Goal: Find specific page/section: Find specific page/section

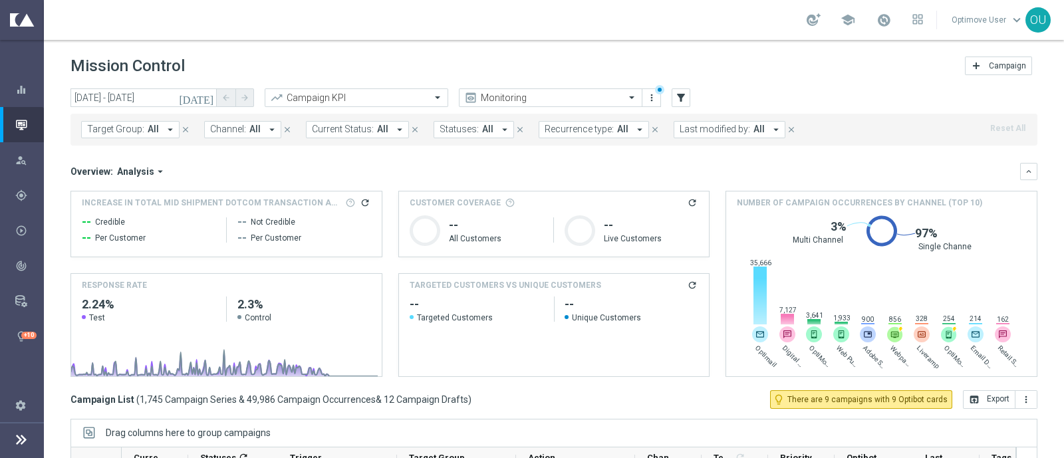
click at [17, 366] on icon at bounding box center [21, 440] width 16 height 16
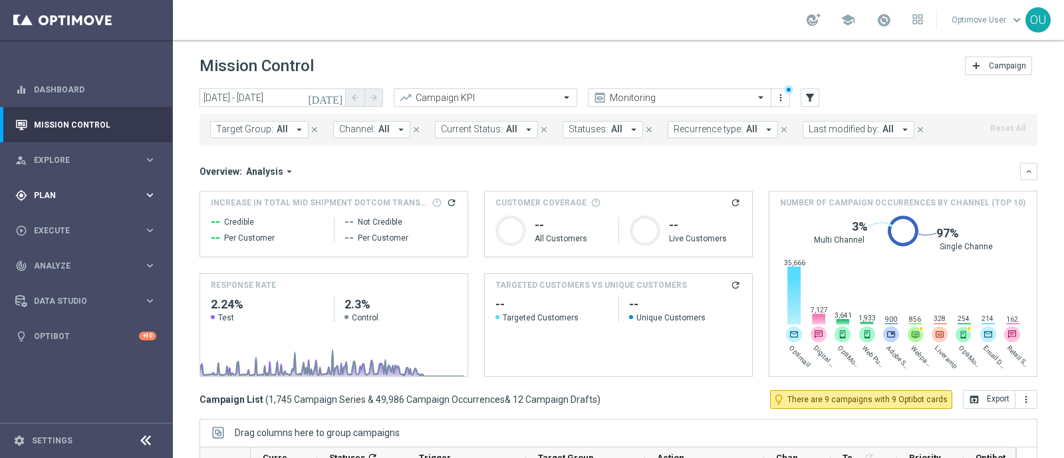
click at [51, 190] on div "gps_fixed Plan" at bounding box center [79, 196] width 128 height 12
click at [57, 156] on span "Explore" at bounding box center [89, 160] width 110 height 8
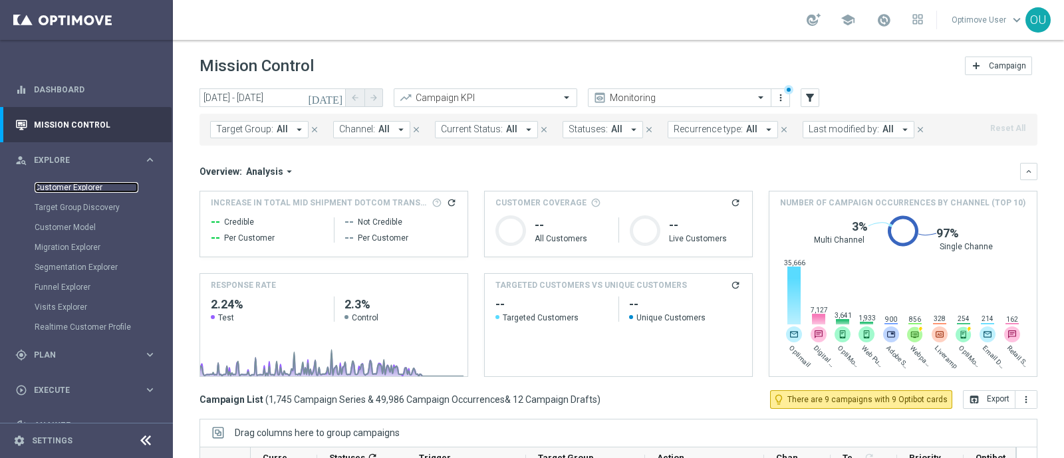
click at [96, 188] on link "Customer Explorer" at bounding box center [87, 187] width 104 height 11
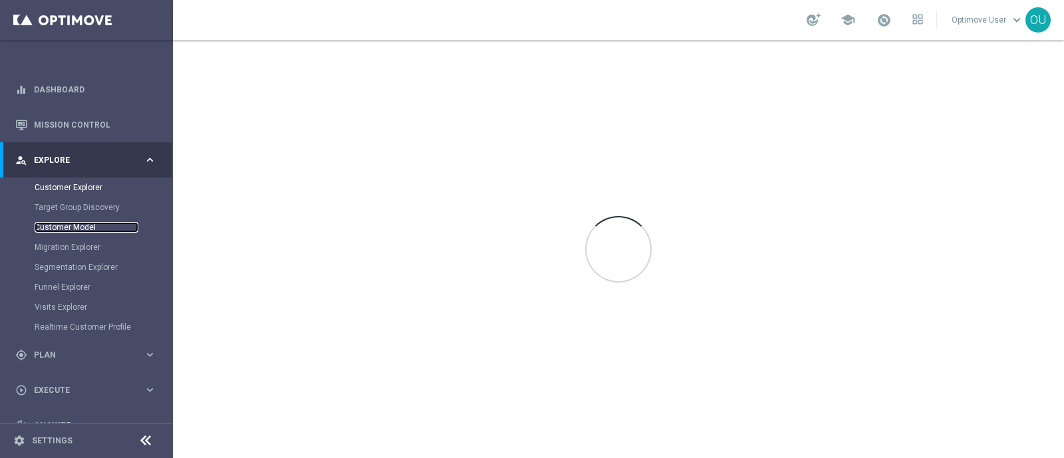
click at [85, 229] on link "Customer Model" at bounding box center [87, 227] width 104 height 11
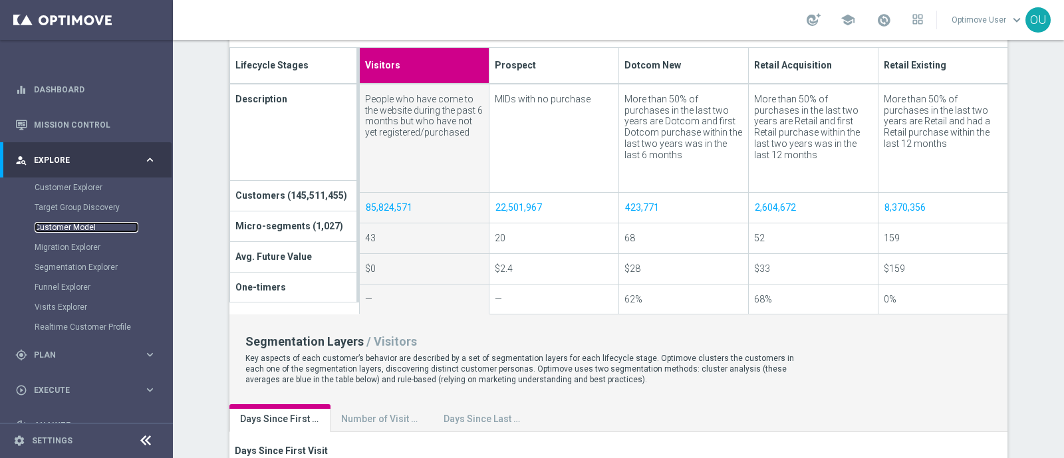
scroll to position [416, 0]
